Goal: Task Accomplishment & Management: Manage account settings

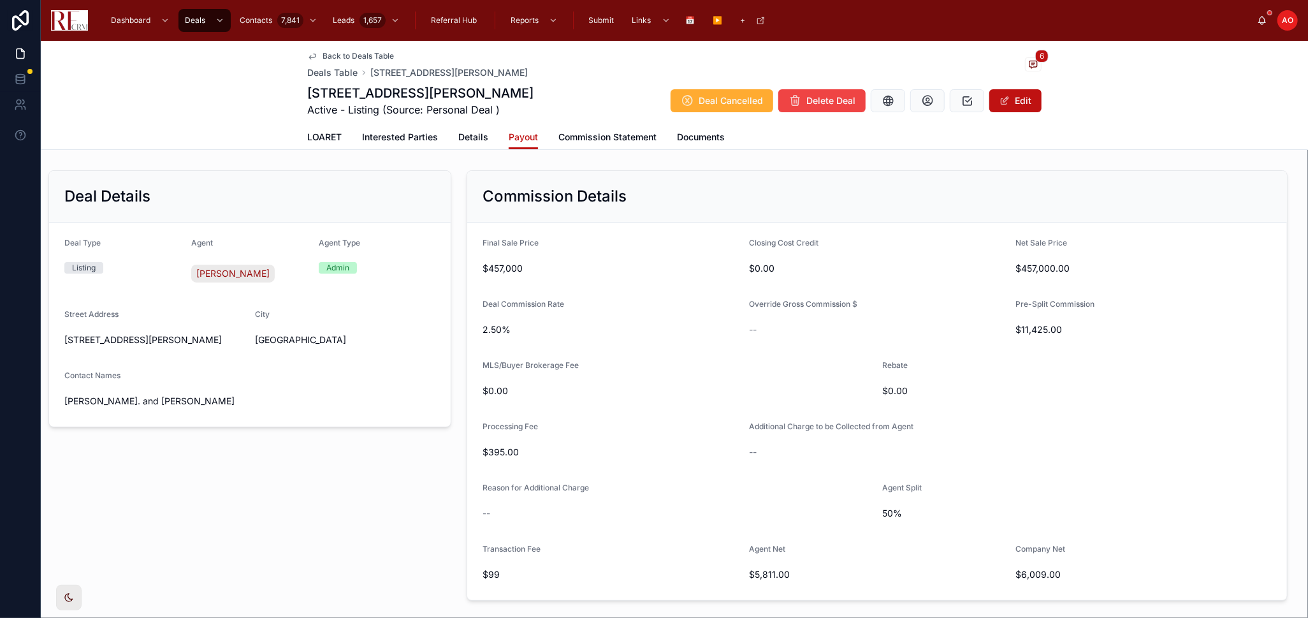
click at [350, 55] on span "Back to Deals Table" at bounding box center [358, 56] width 71 height 10
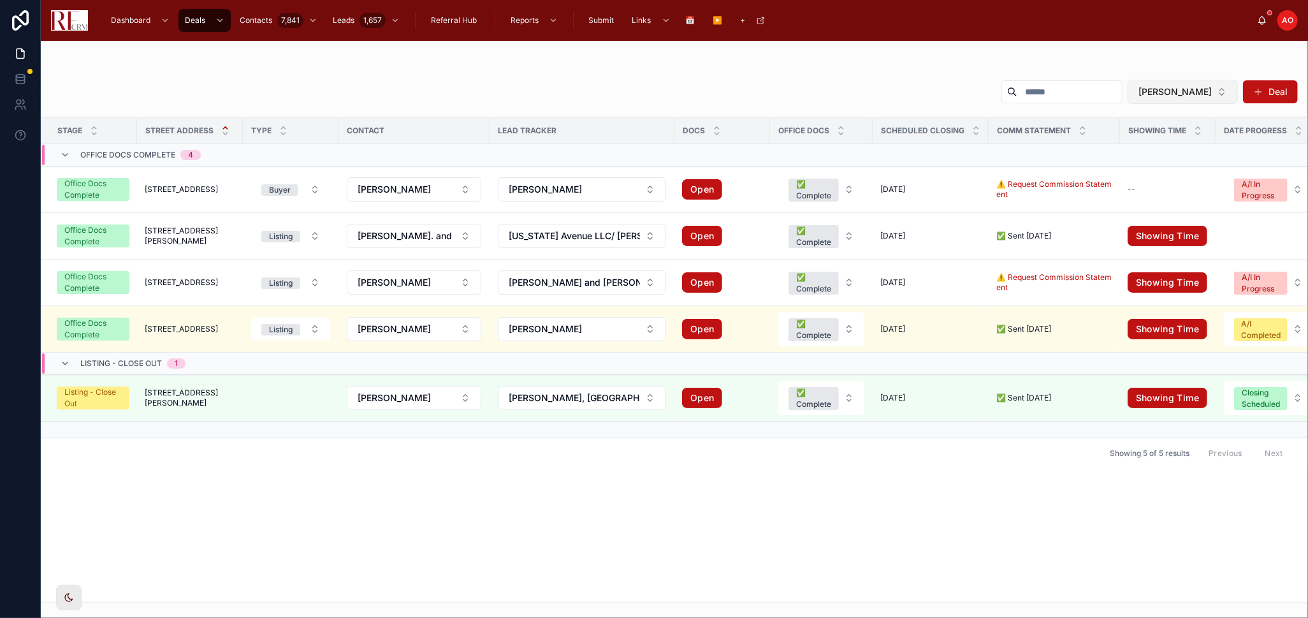
click at [1181, 92] on span "[PERSON_NAME]" at bounding box center [1175, 91] width 73 height 13
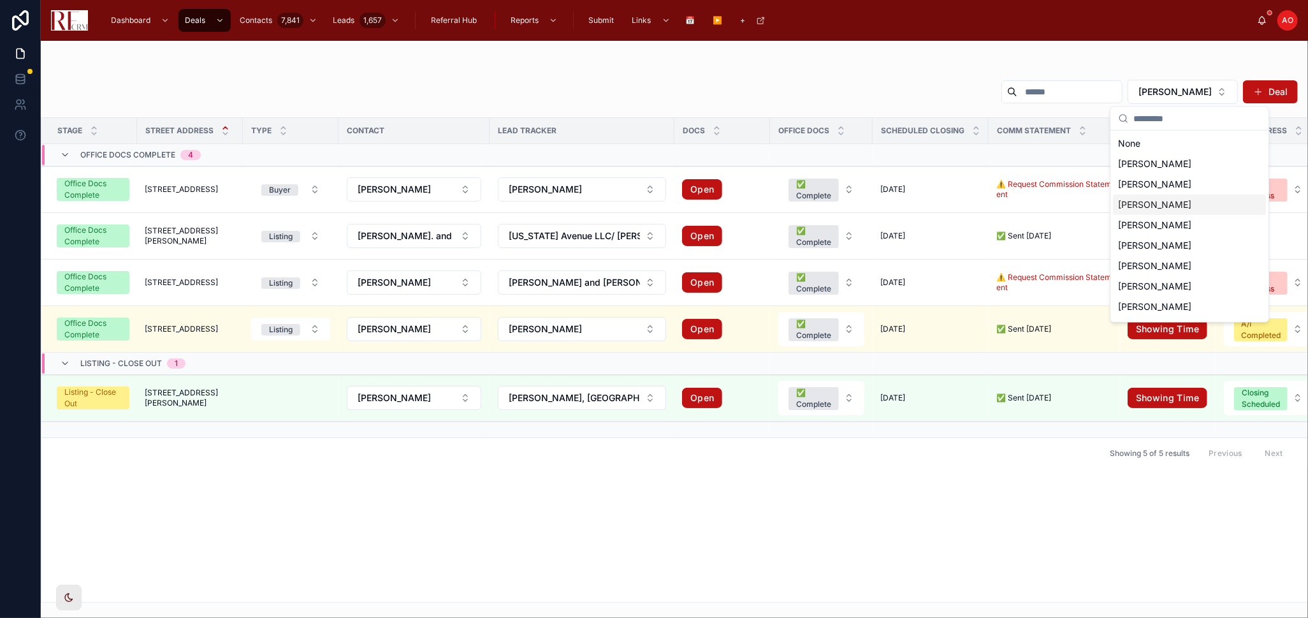
click at [1174, 205] on span "[PERSON_NAME]" at bounding box center [1154, 204] width 73 height 13
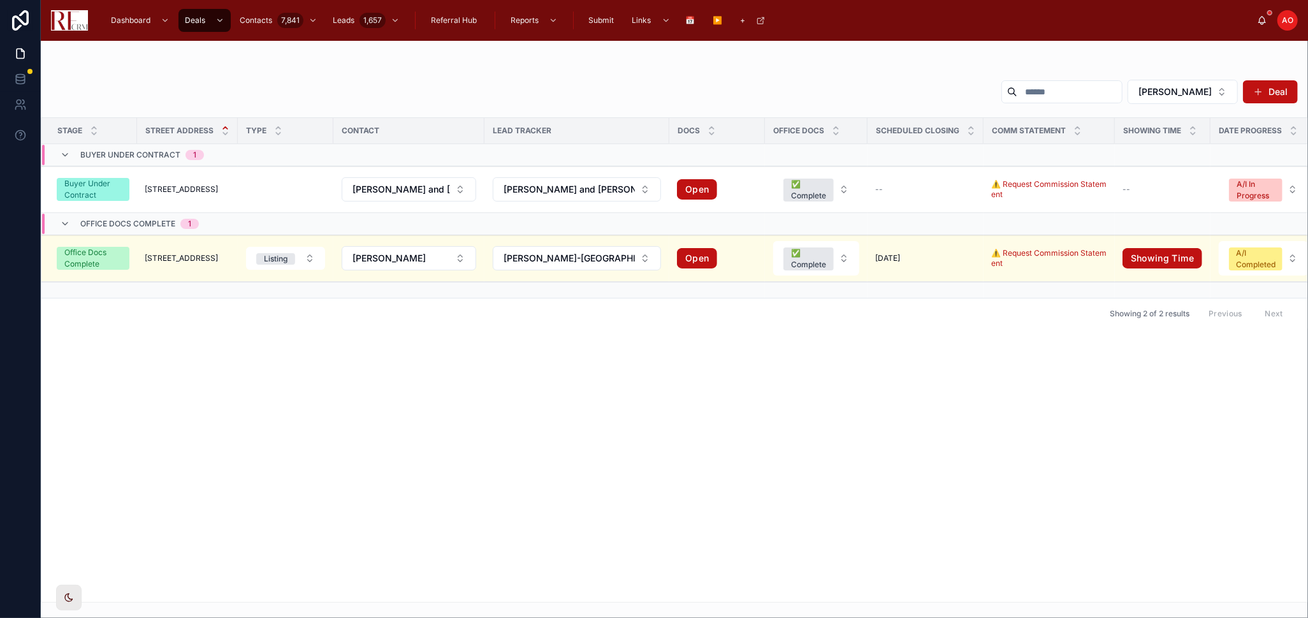
click at [234, 312] on div "Showing 2 of 2 results Previous Next" at bounding box center [674, 313] width 1266 height 31
click at [196, 183] on td "300 Pembridge Lane 300 Pembridge Lane" at bounding box center [187, 189] width 101 height 47
click at [196, 186] on span "[STREET_ADDRESS]" at bounding box center [181, 189] width 73 height 10
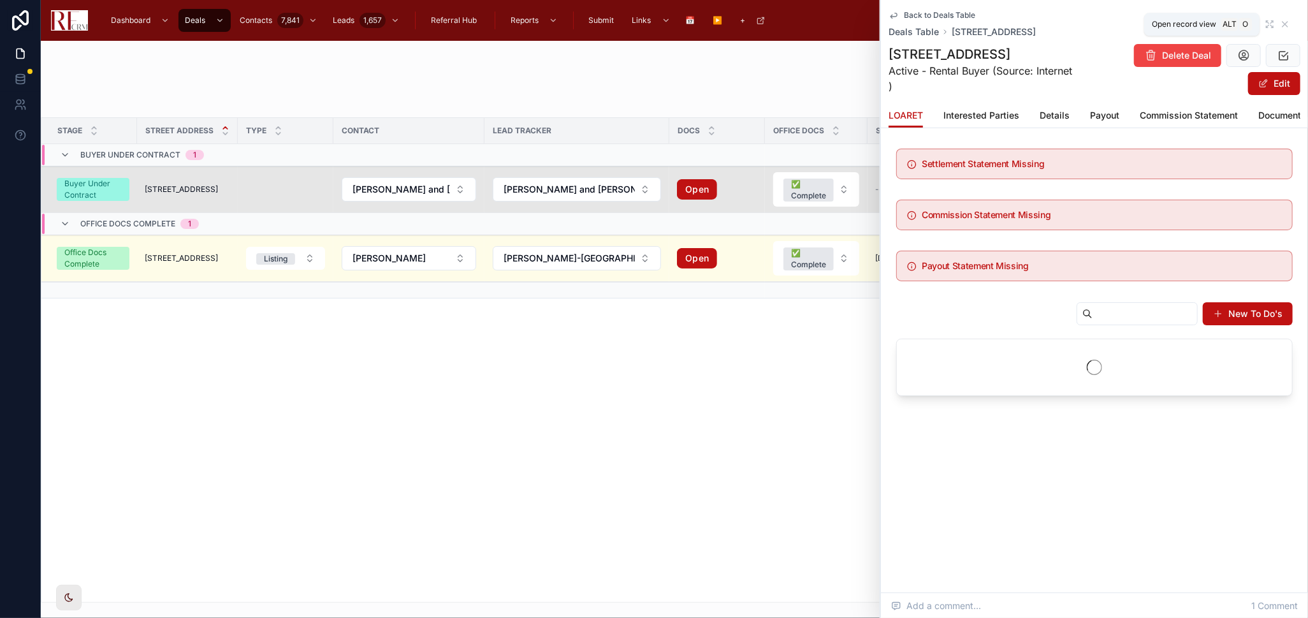
click at [1268, 24] on icon at bounding box center [1270, 24] width 10 height 10
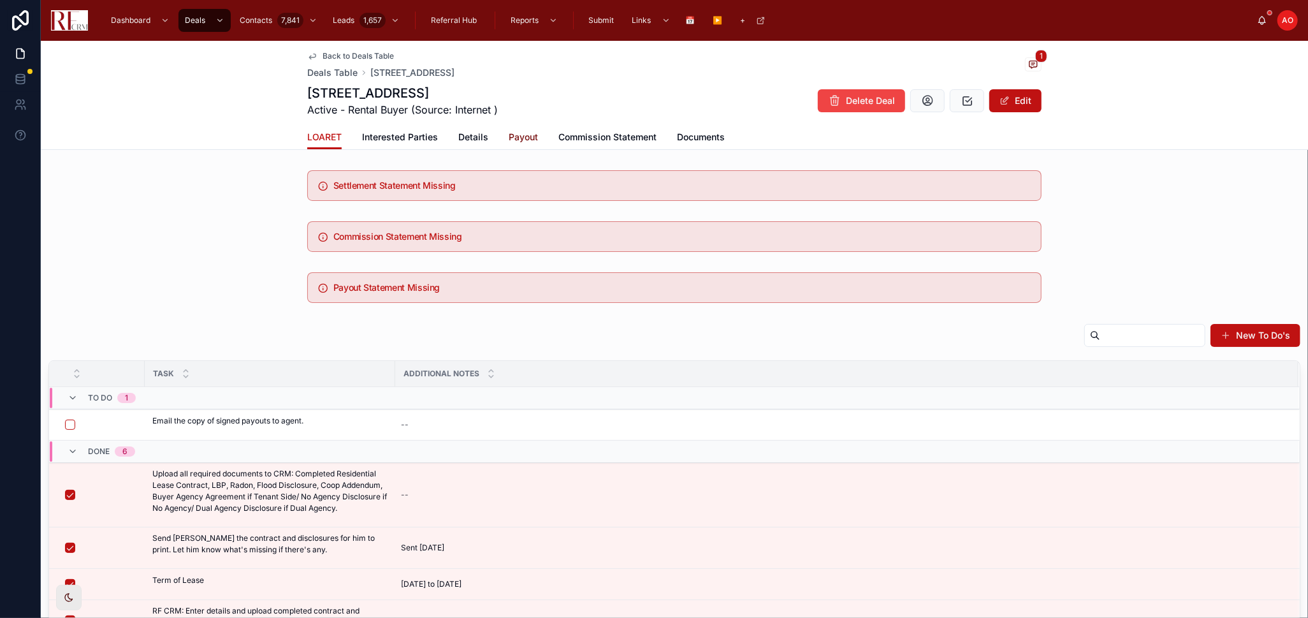
click at [523, 135] on span "Payout" at bounding box center [523, 137] width 29 height 13
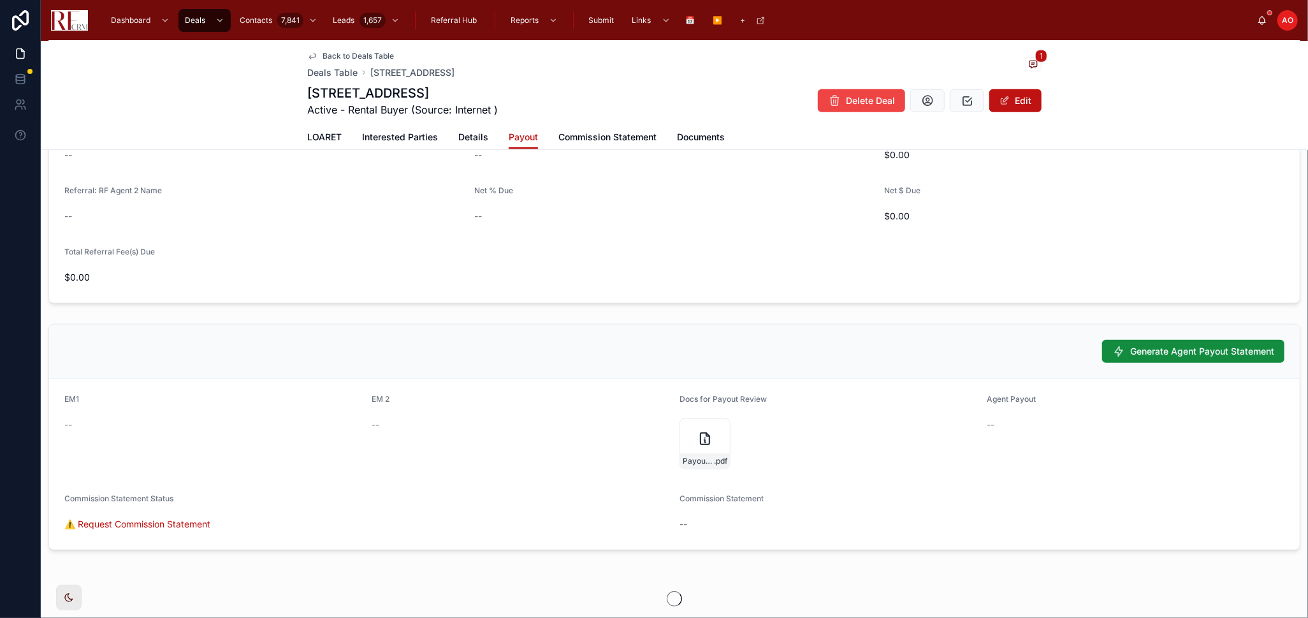
scroll to position [903, 0]
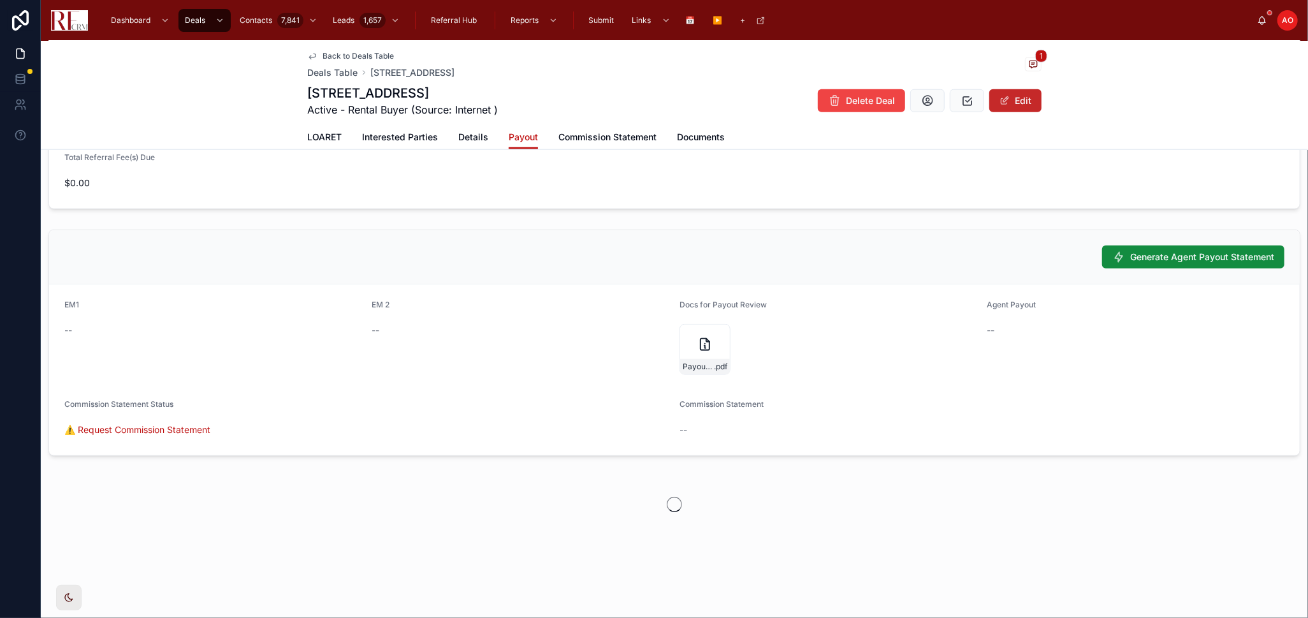
click at [1010, 91] on button "Edit" at bounding box center [1015, 100] width 52 height 23
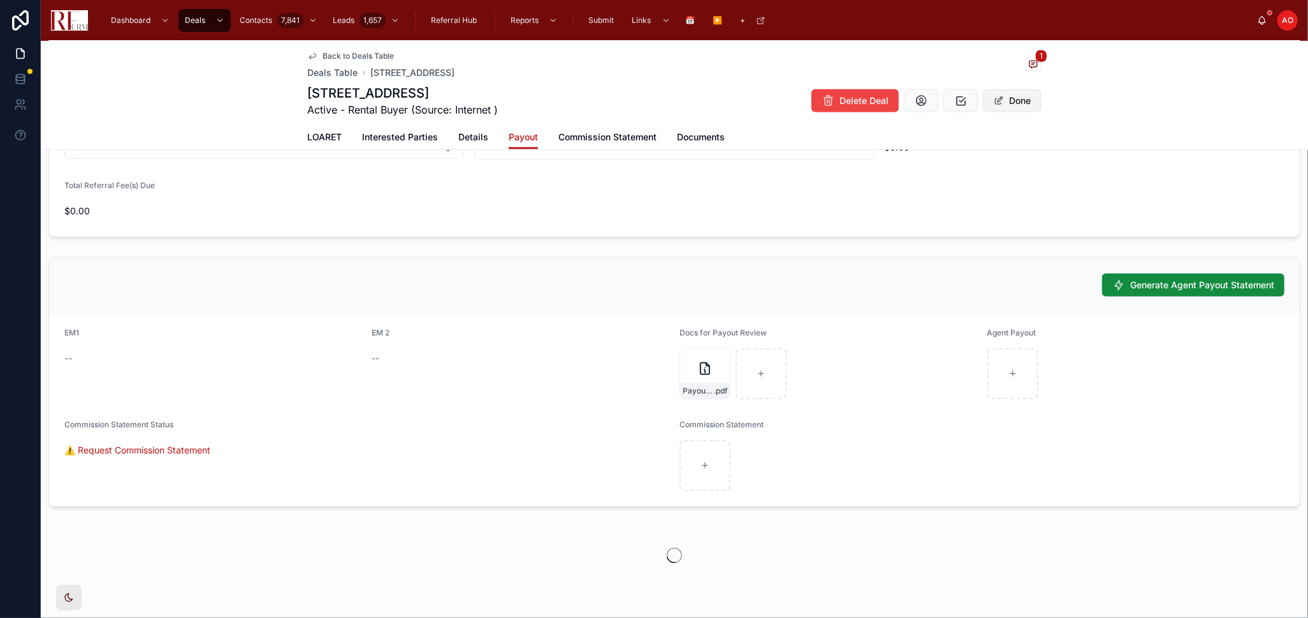
scroll to position [928, 0]
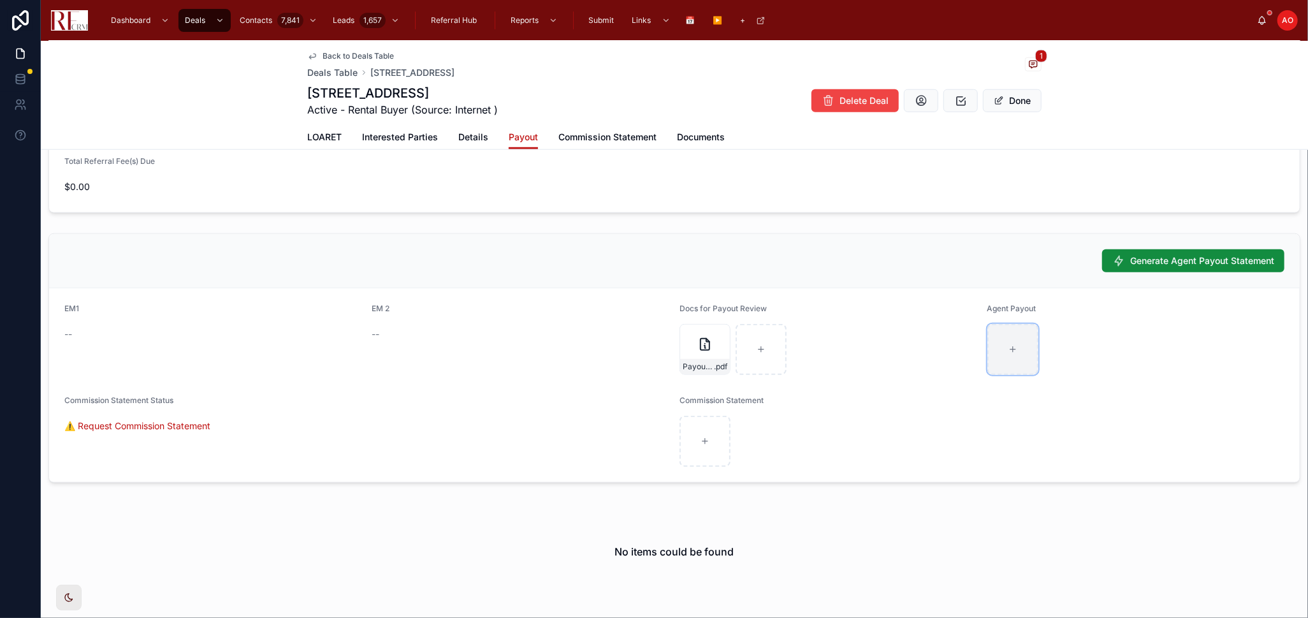
click at [1008, 339] on div at bounding box center [1012, 349] width 51 height 51
type input "**********"
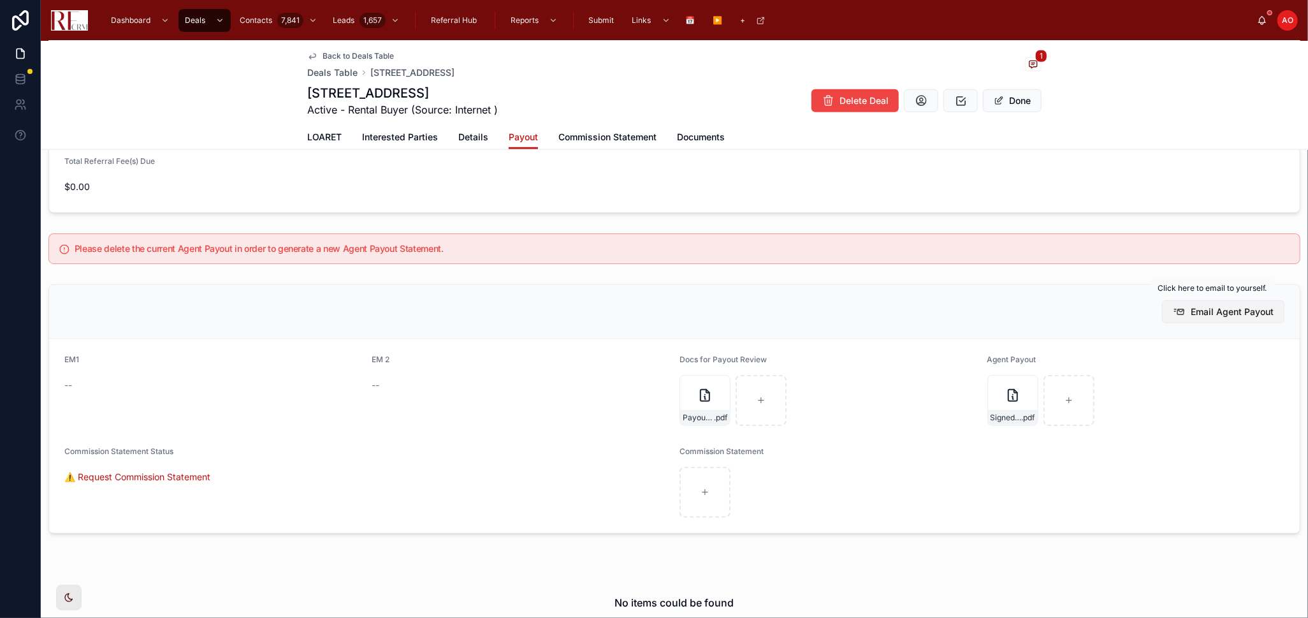
click at [1191, 308] on span "Email Agent Payout" at bounding box center [1232, 311] width 83 height 13
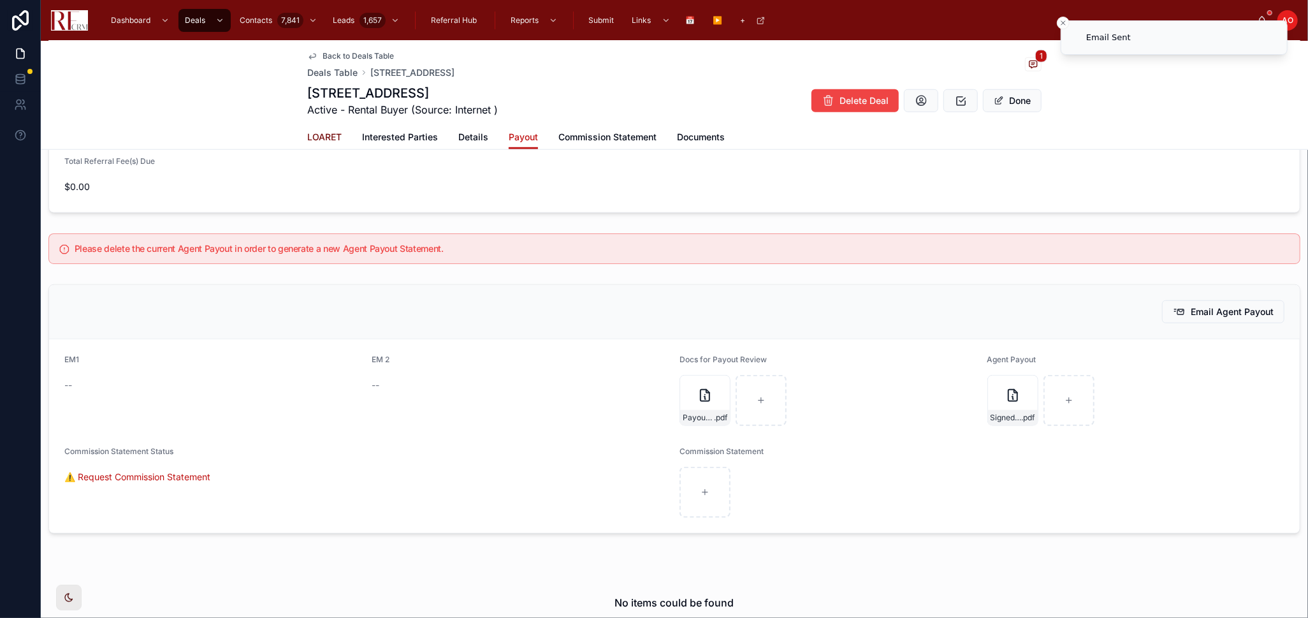
click at [330, 135] on span "LOARET" at bounding box center [324, 137] width 34 height 13
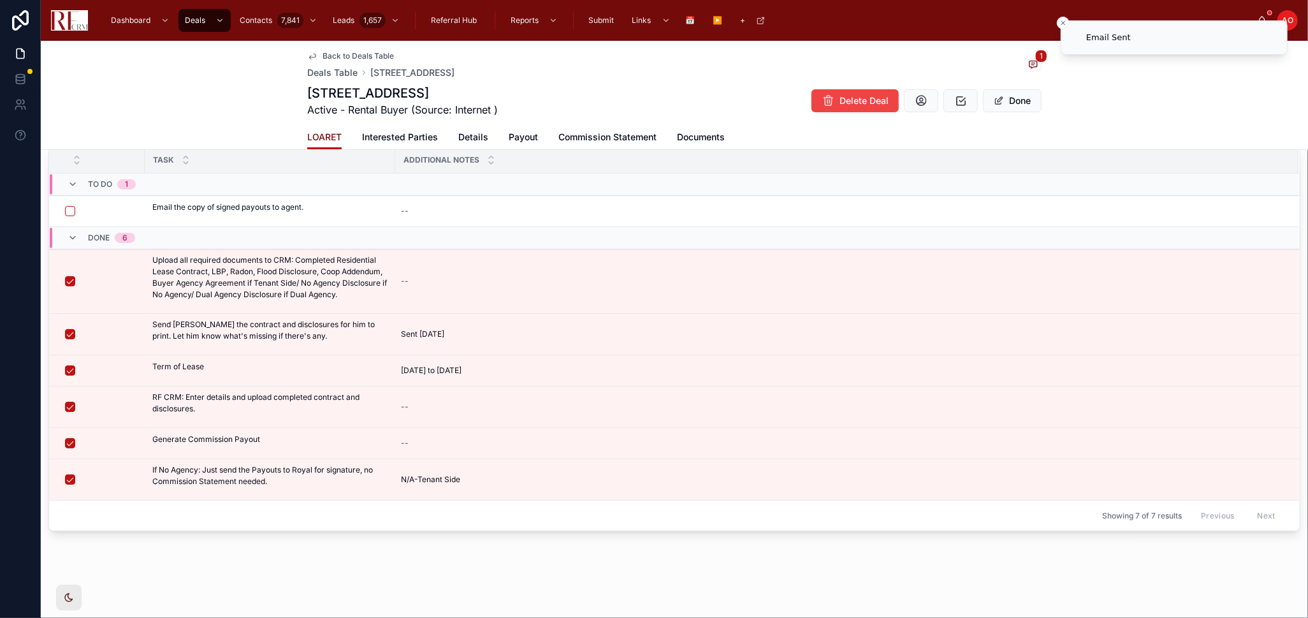
scroll to position [161, 0]
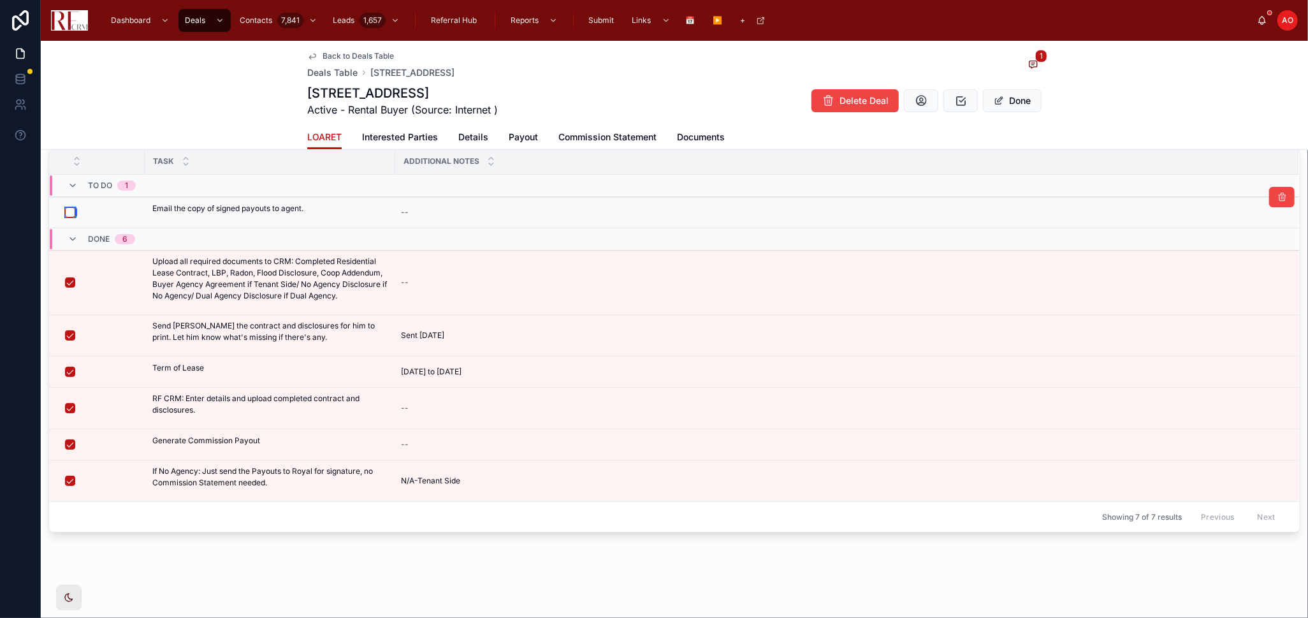
click at [69, 212] on button "button" at bounding box center [70, 212] width 10 height 10
